Goal: Task Accomplishment & Management: Complete application form

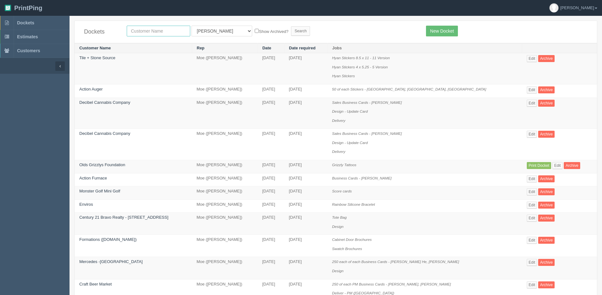
click at [149, 28] on input "text" at bounding box center [159, 31] width 64 height 11
type input "tactical"
click at [291, 26] on input "Search" at bounding box center [300, 30] width 19 height 9
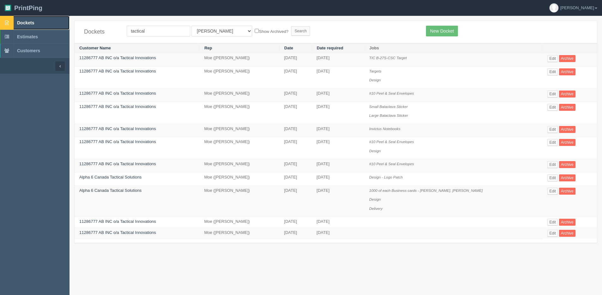
click at [27, 22] on span "Dockets" at bounding box center [25, 22] width 17 height 5
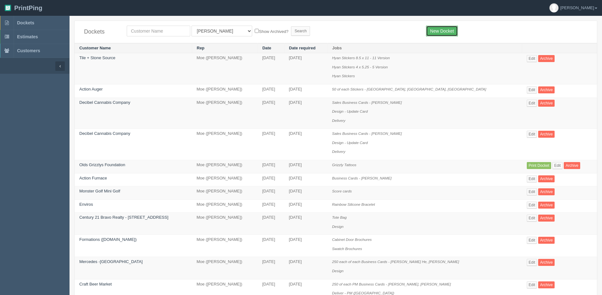
click at [437, 30] on link "New Docket" at bounding box center [442, 31] width 32 height 11
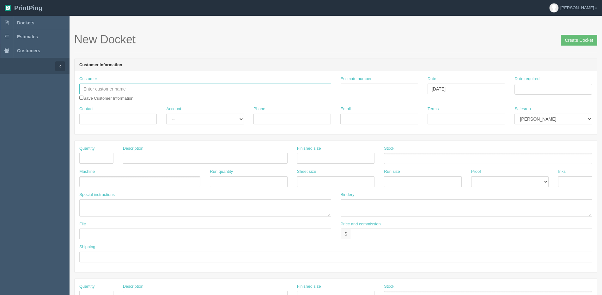
click at [96, 88] on input "text" at bounding box center [205, 88] width 252 height 11
click at [146, 102] on link "11286777 AB INC o/a Tactical Innovations" at bounding box center [129, 101] width 99 height 9
type input "11286777 AB INC o/a Tactical Innovations"
type input "Raymond"
type input "403-818-1265"
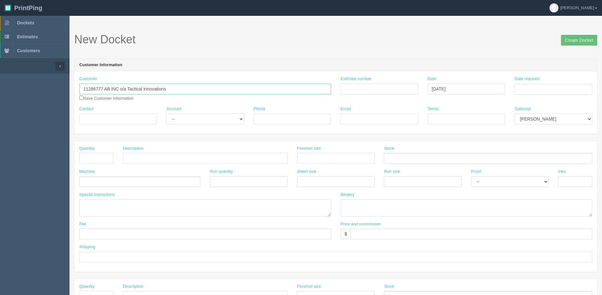
type input "rle@tacticalinnovations.ca"
type input "Due on receipt"
click at [186, 123] on select "-- Existing Client Allrush Client Rep Client" at bounding box center [204, 118] width 77 height 11
select select "Allrush Client"
click at [166, 113] on select "-- Existing Client Allrush Client Rep Client" at bounding box center [204, 118] width 77 height 11
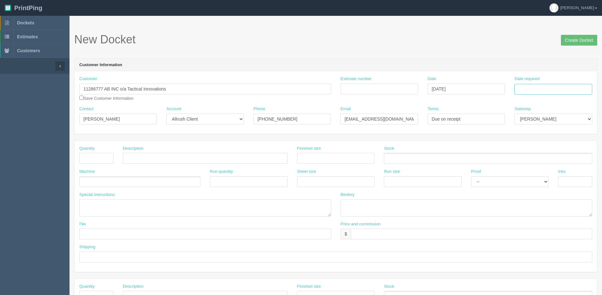
drag, startPoint x: 537, startPoint y: 89, endPoint x: 531, endPoint y: 91, distance: 6.7
click at [537, 89] on input "Date required" at bounding box center [552, 89] width 77 height 11
drag, startPoint x: 535, startPoint y: 178, endPoint x: 543, endPoint y: 173, distance: 9.7
click at [535, 178] on th "[DATE]" at bounding box center [545, 176] width 59 height 9
click at [562, 140] on td "15" at bounding box center [563, 140] width 8 height 9
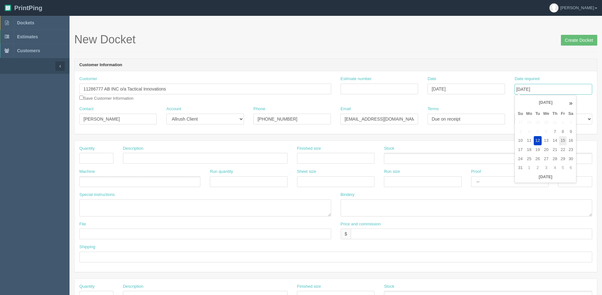
type input "August 15, 2025"
click at [90, 156] on input "text" at bounding box center [96, 158] width 34 height 11
type input "25"
drag, startPoint x: 533, startPoint y: 114, endPoint x: 532, endPoint y: 119, distance: 4.8
click at [532, 118] on select "Mark Mikayla Aly Arif Stacy Rebecca Matthew Viki Phil Greg Jim Sam Brandon Zuna…" at bounding box center [552, 118] width 77 height 11
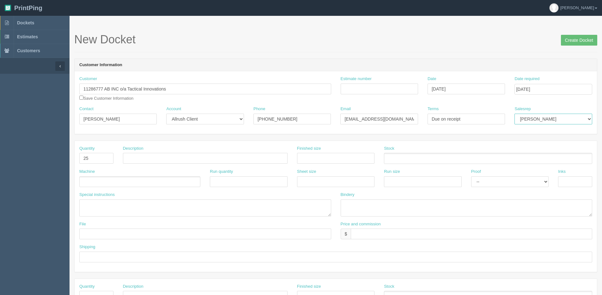
select select "1"
click at [514, 113] on select "Mark Mikayla Aly Arif Stacy Rebecca Matthew Viki Phil Greg Jim Sam Brandon Zuna…" at bounding box center [552, 118] width 77 height 11
click at [381, 85] on input "Estimate number" at bounding box center [379, 88] width 77 height 11
type input "092065"
click at [179, 159] on input "text" at bounding box center [205, 158] width 165 height 11
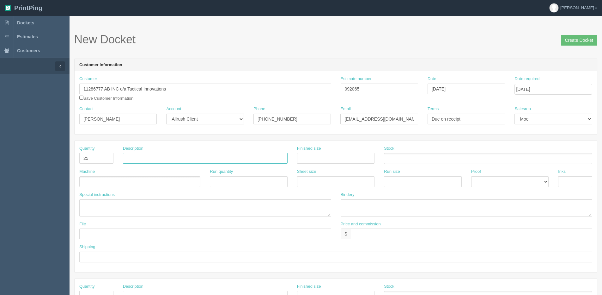
click at [144, 160] on input "text" at bounding box center [205, 158] width 165 height 11
type input "365 Patrol Fence Signs"
click at [92, 175] on div "Machine" at bounding box center [139, 177] width 121 height 18
click at [94, 179] on ul at bounding box center [139, 181] width 121 height 11
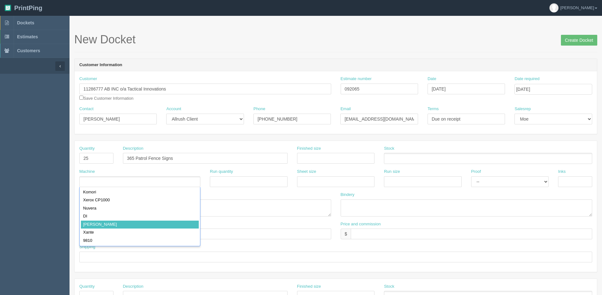
type input "[PERSON_NAME]"
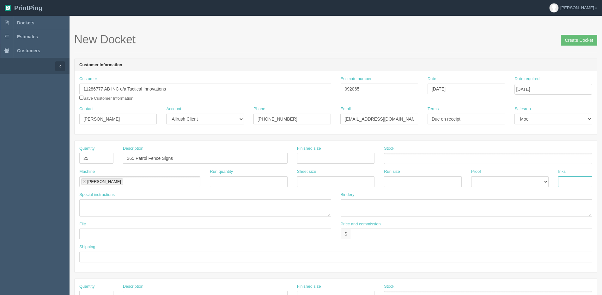
click at [582, 183] on input "text" at bounding box center [575, 181] width 34 height 11
type input "4/0"
click at [331, 155] on input "text" at bounding box center [335, 158] width 77 height 11
click at [404, 212] on textarea at bounding box center [467, 207] width 252 height 17
type textarea "Trim and mount on Coroplast - ARB $125.00"
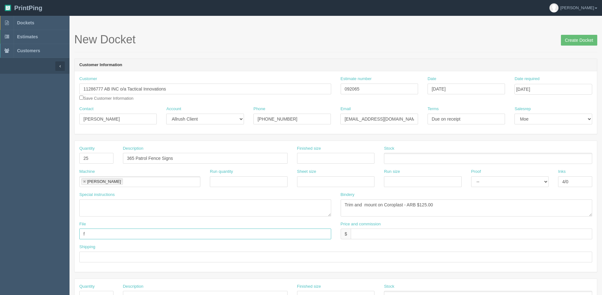
type input "files@Allrush"
click at [92, 258] on input "text" at bounding box center [335, 256] width 513 height 11
type input "Email / Call when ready"
click at [370, 233] on input "text" at bounding box center [471, 233] width 241 height 11
drag, startPoint x: 386, startPoint y: 232, endPoint x: 471, endPoint y: 208, distance: 88.7
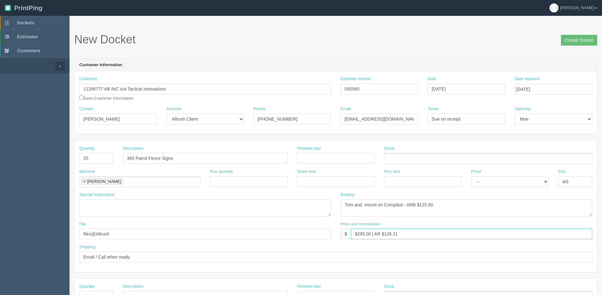
click at [459, 211] on div "Quantity 25 Description 365 Patrol Fence Signs Finished size Stock Machine Rola…" at bounding box center [336, 206] width 522 height 131
type input "$295.00 | AR $98.74"
click at [338, 158] on input "text" at bounding box center [335, 158] width 77 height 11
click at [315, 161] on input "12" x 12"" at bounding box center [335, 158] width 77 height 11
type input "12" x 16""
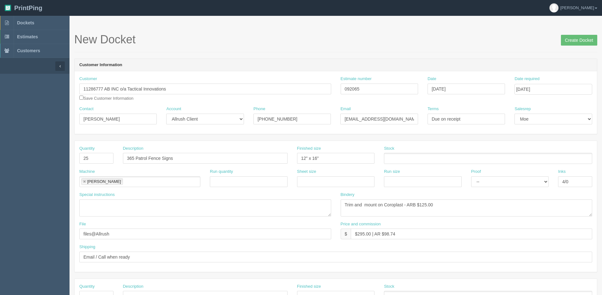
click at [396, 155] on ul at bounding box center [488, 158] width 208 height 11
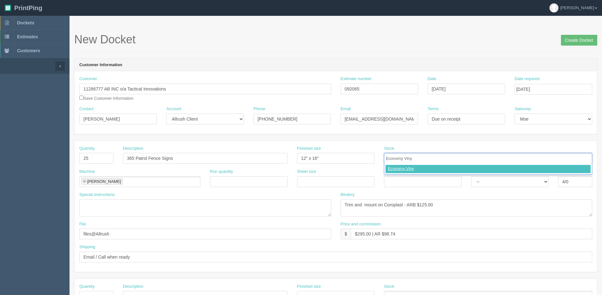
type input "Economy Vinyl"
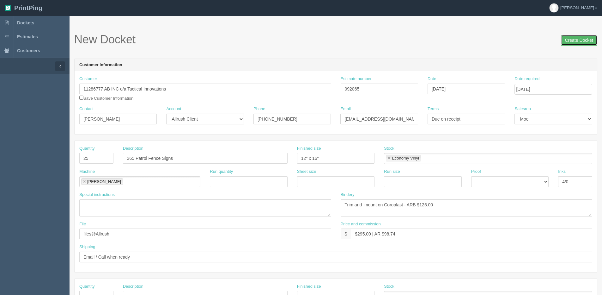
click at [564, 41] on input "Create Docket" at bounding box center [579, 40] width 36 height 11
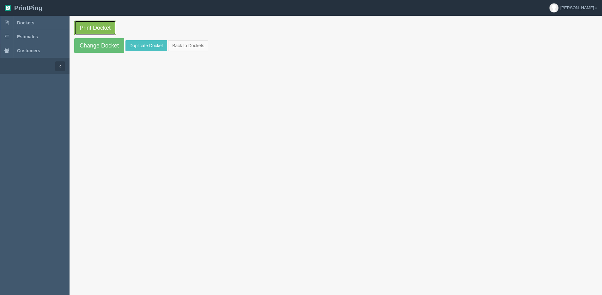
click at [91, 22] on link "Print Docket" at bounding box center [95, 28] width 42 height 15
click at [191, 49] on link "Back to Dockets" at bounding box center [188, 45] width 40 height 11
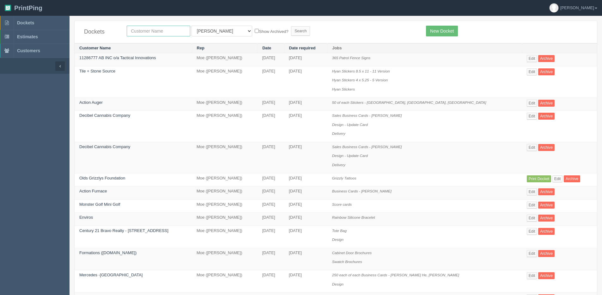
click at [150, 31] on input "text" at bounding box center [159, 31] width 64 height 11
type input "experienc"
click at [291, 26] on input "Search" at bounding box center [300, 30] width 19 height 9
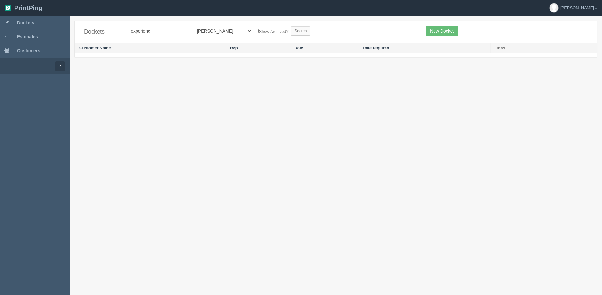
click at [150, 31] on input "experienc" at bounding box center [159, 31] width 64 height 11
type input "experience"
click at [291, 26] on input "Search" at bounding box center [300, 30] width 19 height 9
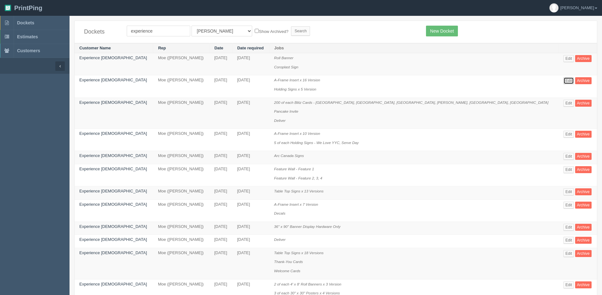
click at [563, 81] on link "Edit" at bounding box center [568, 80] width 10 height 7
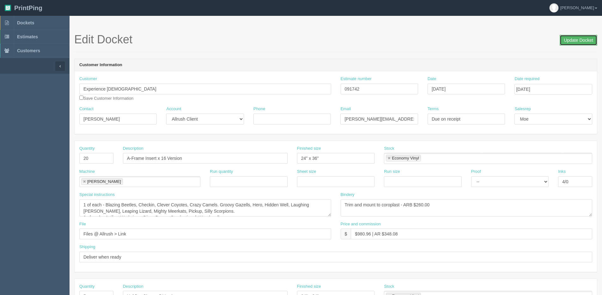
click at [587, 36] on input "Update Docket" at bounding box center [579, 40] width 38 height 11
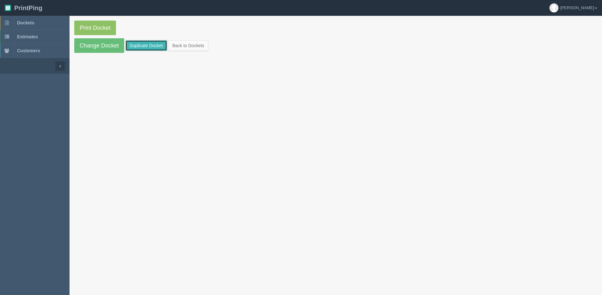
click at [138, 44] on link "Duplicate Docket" at bounding box center [146, 45] width 42 height 11
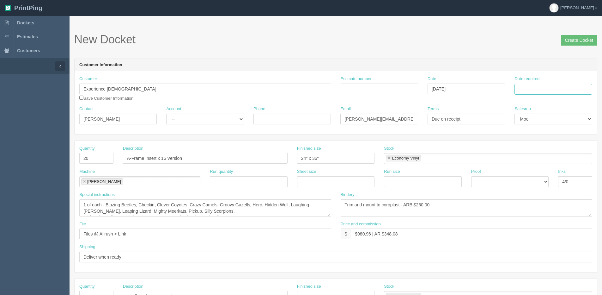
click at [549, 84] on input "Date required" at bounding box center [552, 89] width 77 height 11
click at [526, 181] on th "[DATE]" at bounding box center [545, 176] width 59 height 9
click at [553, 143] on td "14" at bounding box center [555, 140] width 8 height 9
type input "[DATE]"
drag, startPoint x: 96, startPoint y: 159, endPoint x: 54, endPoint y: 160, distance: 42.4
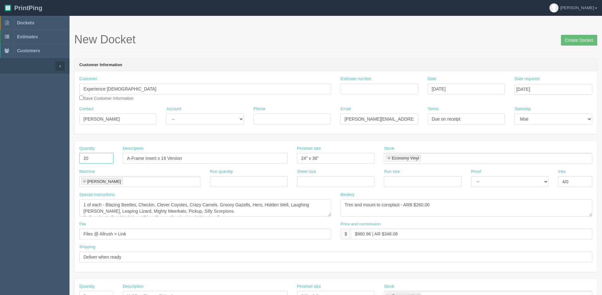
click at [54, 160] on section "Dockets Estimates Customers" at bounding box center [301, 295] width 602 height 558
type input "12"
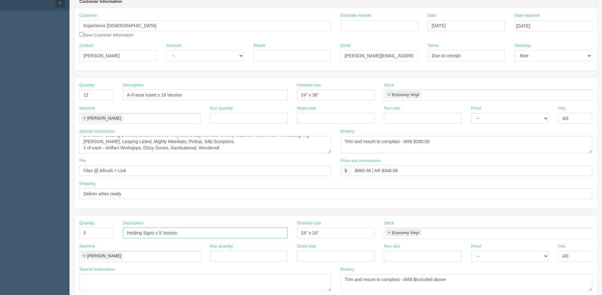
drag, startPoint x: 188, startPoint y: 238, endPoint x: 40, endPoint y: 233, distance: 148.6
click at [40, 234] on section "Dockets Estimates Customers" at bounding box center [301, 232] width 602 height 558
drag, startPoint x: 201, startPoint y: 96, endPoint x: -19, endPoint y: 96, distance: 219.6
click at [0, 96] on html "PrintPing [PERSON_NAME] Edit account ( [PERSON_NAME][EMAIL_ADDRESS][DOMAIN_NAME…" at bounding box center [301, 224] width 602 height 574
paste input "Holding Signs x 5"
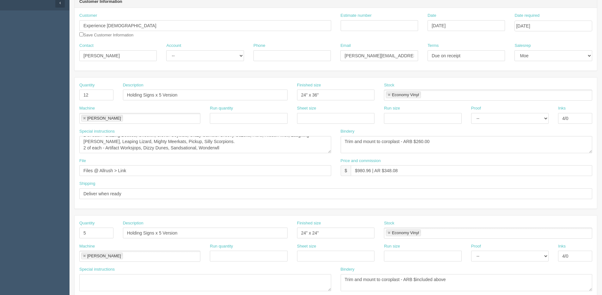
scroll to position [0, 0]
click at [160, 93] on input "Holding Signs x 5 Version" at bounding box center [205, 94] width 165 height 11
type input "Holding Signs x 3 Version"
drag, startPoint x: 82, startPoint y: 142, endPoint x: 345, endPoint y: 160, distance: 263.5
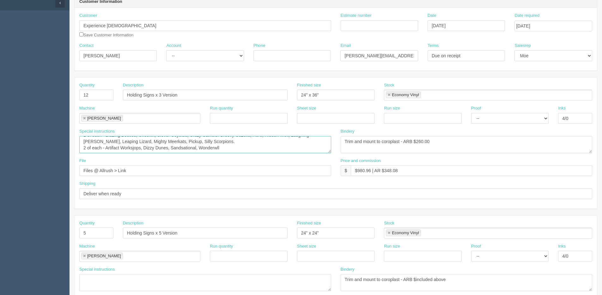
click at [345, 160] on div "Quantity 12 Description Holding Signs x 3 Version Finished size 24" x 36" Stock…" at bounding box center [336, 142] width 522 height 131
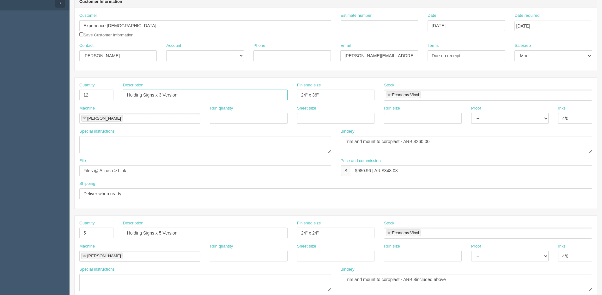
click at [126, 92] on input "Holding Signs x 3 Version" at bounding box center [205, 94] width 165 height 11
type input "4 of each Holding Signs x 3 Version"
click at [102, 95] on input "12" at bounding box center [96, 94] width 34 height 11
type input "1"
click at [81, 94] on input "2 = 4 prints" at bounding box center [96, 94] width 34 height 11
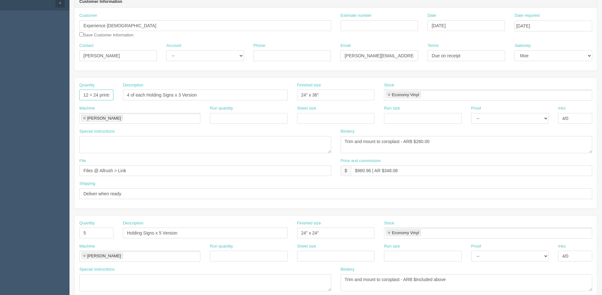
type input "12 = 24 prints"
click at [148, 94] on input "4 of each Holding Signs x 3 Version" at bounding box center [205, 94] width 165 height 11
type input "4 of each Double Sided Holding Signs x 3 Version"
drag, startPoint x: 320, startPoint y: 230, endPoint x: 241, endPoint y: 230, distance: 79.3
click at [241, 230] on div "Quantity 5 Description Holding Signs x 5 Version Finished size 24" x 24" Stock …" at bounding box center [336, 231] width 522 height 23
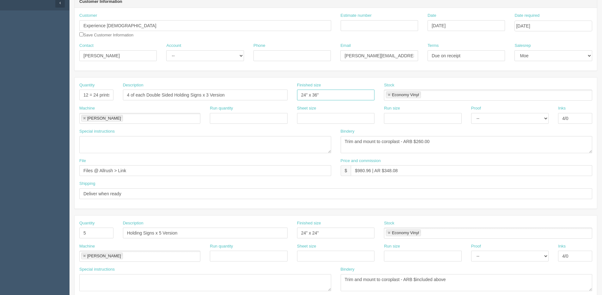
drag, startPoint x: 321, startPoint y: 93, endPoint x: 163, endPoint y: 95, distance: 158.0
click at [166, 95] on div "Quantity 12 = 24 prints Description 4 of each Double Sided Holding Signs x 3 Ve…" at bounding box center [336, 93] width 522 height 23
paste input "24" x 24"
click at [147, 97] on div "Quantity 12 = 24 prints Description 4 of each Double Sided Holding Signs x 3 Ve…" at bounding box center [336, 93] width 522 height 23
type input "19.75" x 27.75""
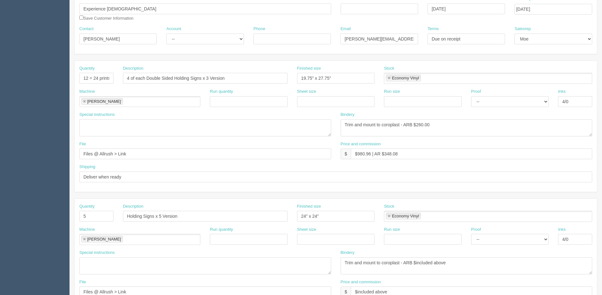
scroll to position [95, 0]
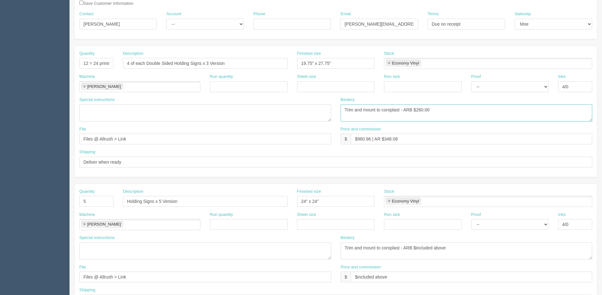
drag, startPoint x: 357, startPoint y: 110, endPoint x: 389, endPoint y: 101, distance: 32.8
click at [357, 110] on textarea "Trim and mount to coroplast - ARB $260.00" at bounding box center [467, 112] width 252 height 17
drag, startPoint x: 409, startPoint y: 109, endPoint x: 458, endPoint y: 101, distance: 50.3
click at [447, 102] on div "Bindery Trim and mount to coroplast - ARB $260.00" at bounding box center [467, 109] width 252 height 25
type textarea "Trim, mount to coroplast - ARB $120.00"
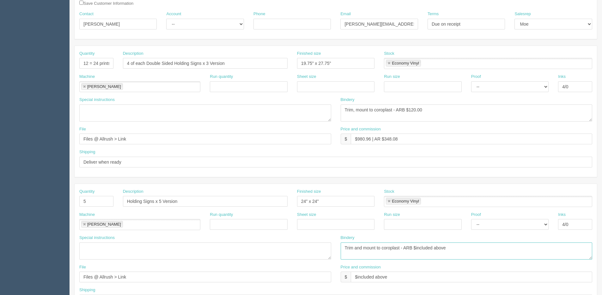
scroll to position [109, 0]
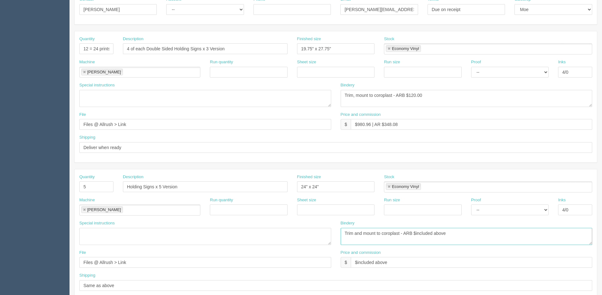
drag, startPoint x: 467, startPoint y: 243, endPoint x: 90, endPoint y: 300, distance: 380.7
click at [90, 294] on html "PrintPing [PERSON_NAME] Edit account ( [PERSON_NAME][EMAIL_ADDRESS][DOMAIN_NAME…" at bounding box center [301, 178] width 602 height 574
click at [390, 185] on link at bounding box center [389, 187] width 4 height 4
drag, startPoint x: 567, startPoint y: 210, endPoint x: 532, endPoint y: 211, distance: 34.5
click at [533, 212] on div "Machine [PERSON_NAME] Run quantity Sheet size Run size Proof -- Email Hard Copy…" at bounding box center [336, 208] width 522 height 23
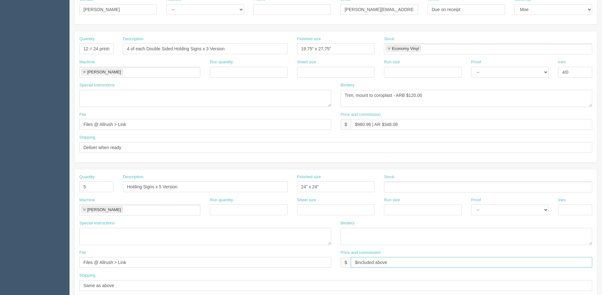
drag, startPoint x: 344, startPoint y: 267, endPoint x: 227, endPoint y: 261, distance: 118.0
click at [229, 266] on div "File Files @ Allrush > Link Price and commission $ $included above" at bounding box center [336, 260] width 522 height 23
drag, startPoint x: 306, startPoint y: 189, endPoint x: 221, endPoint y: 187, distance: 85.0
click at [222, 188] on div "Quantity 5 Description Holding Signs x 5 Version Finished size 24" x 24" Stock" at bounding box center [336, 185] width 522 height 23
drag, startPoint x: 177, startPoint y: 188, endPoint x: -8, endPoint y: 186, distance: 185.2
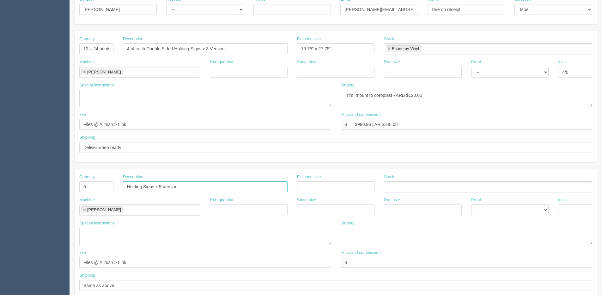
click at [0, 186] on html "PrintPing [PERSON_NAME] Edit account ( [PERSON_NAME][EMAIL_ADDRESS][DOMAIN_NAME…" at bounding box center [301, 178] width 602 height 574
drag, startPoint x: 91, startPoint y: 183, endPoint x: 45, endPoint y: 185, distance: 45.8
click at [46, 185] on section "Dockets Estimates Customers" at bounding box center [301, 185] width 602 height 558
drag, startPoint x: 78, startPoint y: 259, endPoint x: -40, endPoint y: 258, distance: 118.5
click at [0, 258] on html "PrintPing [PERSON_NAME] Edit account ( [PERSON_NAME][EMAIL_ADDRESS][DOMAIN_NAME…" at bounding box center [301, 178] width 602 height 574
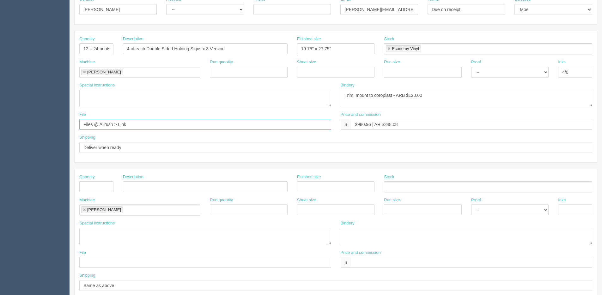
drag, startPoint x: 142, startPoint y: 121, endPoint x: -29, endPoint y: 124, distance: 171.0
click at [0, 124] on html "PrintPing [PERSON_NAME] Edit account ( [PERSON_NAME][EMAIL_ADDRESS][DOMAIN_NAME…" at bounding box center [301, 178] width 602 height 574
type input "Client Files > [DATE]"
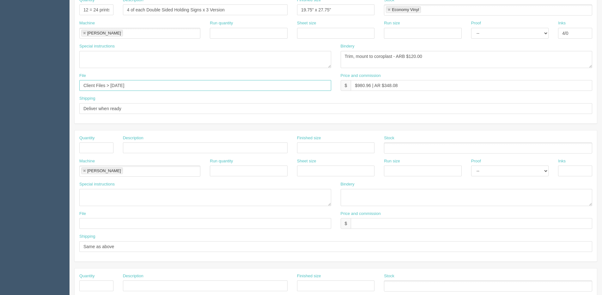
scroll to position [204, 0]
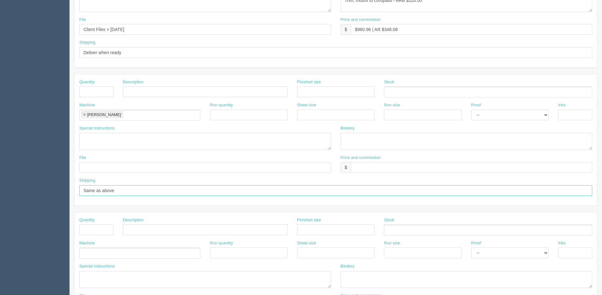
drag, startPoint x: 30, startPoint y: 198, endPoint x: -3, endPoint y: 197, distance: 33.2
click at [0, 197] on html "PrintPing [PERSON_NAME] Edit account ( [PERSON_NAME][EMAIL_ADDRESS][DOMAIN_NAME…" at bounding box center [301, 83] width 602 height 574
click at [81, 110] on ul "[PERSON_NAME]" at bounding box center [139, 114] width 121 height 11
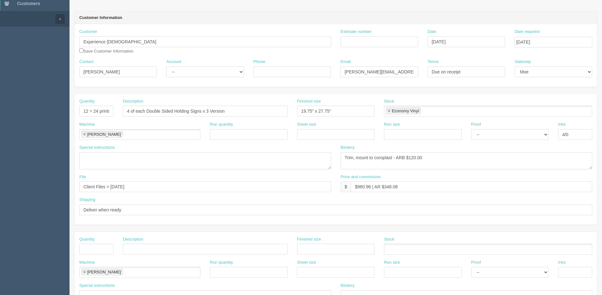
scroll to position [27, 0]
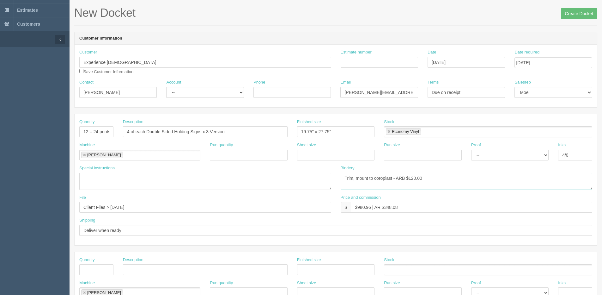
click at [391, 177] on textarea "Trim and mount to coroplast - ARB $260.00" at bounding box center [467, 181] width 252 height 17
drag, startPoint x: 513, startPoint y: 170, endPoint x: 510, endPoint y: 179, distance: 8.6
type textarea "Trim, mount to coroplast and grommet top corers and signs should be able to fli…"
drag, startPoint x: 357, startPoint y: 207, endPoint x: 371, endPoint y: 208, distance: 14.6
click at [371, 208] on input "$980.96 | AR $348.08" at bounding box center [471, 207] width 241 height 11
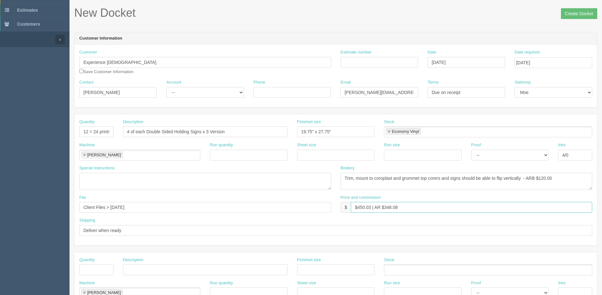
drag, startPoint x: 385, startPoint y: 208, endPoint x: 471, endPoint y: 179, distance: 90.6
click at [452, 187] on div "Quantity 12 = 24 prints Description 4 of each Double Sided Holding Signs x 3 Ve…" at bounding box center [336, 179] width 522 height 131
type input "$450.03 | AR $164.51"
drag, startPoint x: 211, startPoint y: 90, endPoint x: 208, endPoint y: 99, distance: 8.8
click at [211, 90] on select "-- Existing Client Allrush Client Rep Client" at bounding box center [204, 92] width 77 height 11
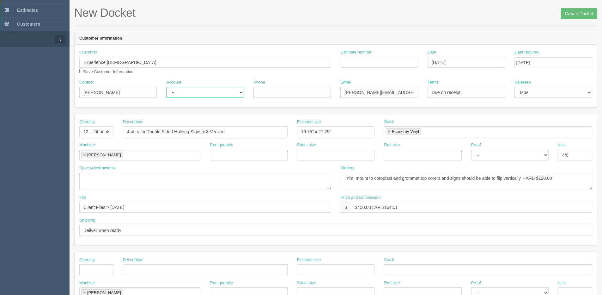
select select "Allrush Client"
click at [166, 87] on select "-- Existing Client Allrush Client Rep Client" at bounding box center [204, 92] width 77 height 11
click at [381, 63] on input "Estimate number" at bounding box center [379, 62] width 77 height 11
type input "092054"
drag, startPoint x: 296, startPoint y: 82, endPoint x: 281, endPoint y: 88, distance: 16.2
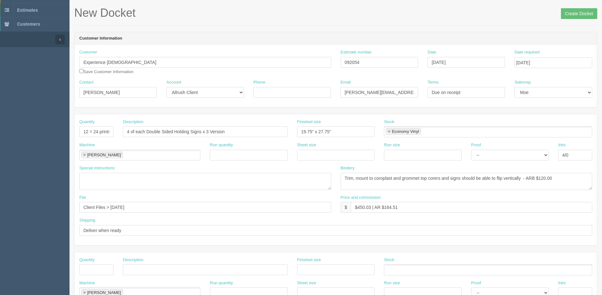
click at [292, 86] on div "Phone" at bounding box center [291, 88] width 77 height 18
click at [577, 13] on input "Create Docket" at bounding box center [579, 13] width 36 height 11
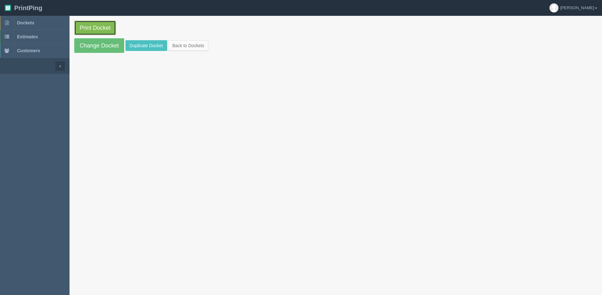
click at [91, 25] on link "Print Docket" at bounding box center [95, 28] width 42 height 15
click at [93, 50] on link "Change Docket" at bounding box center [99, 45] width 50 height 15
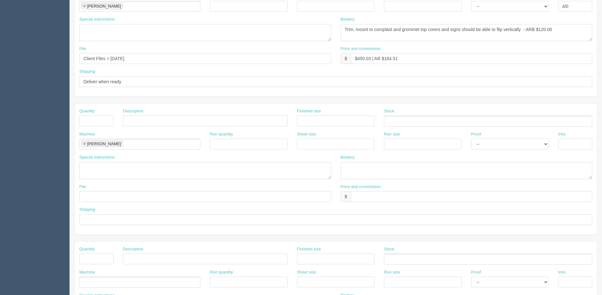
scroll to position [221, 0]
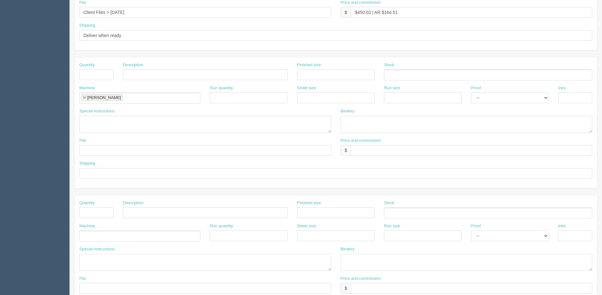
click at [86, 96] on link at bounding box center [84, 98] width 4 height 4
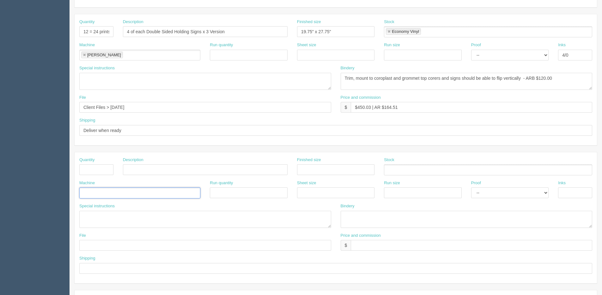
scroll to position [0, 0]
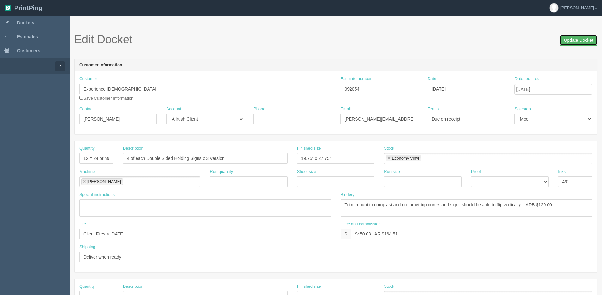
click at [577, 39] on input "Update Docket" at bounding box center [579, 40] width 38 height 11
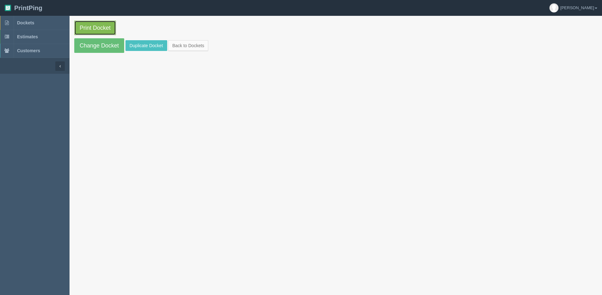
click at [99, 29] on link "Print Docket" at bounding box center [95, 28] width 42 height 15
